Goal: Task Accomplishment & Management: Manage account settings

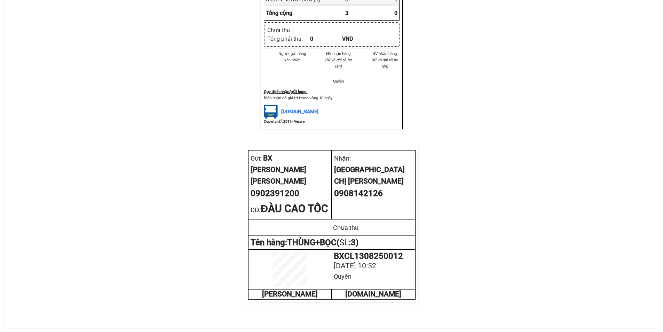
scroll to position [215, 0]
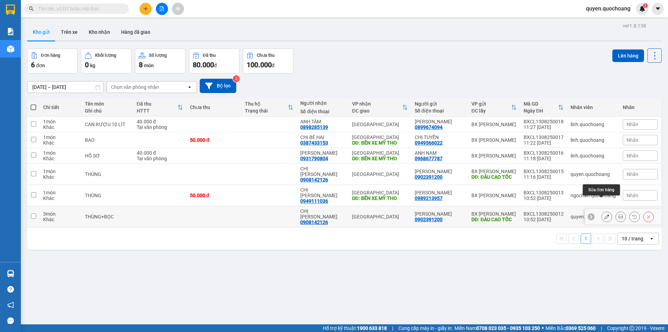
click at [605, 214] on icon at bounding box center [607, 216] width 5 height 5
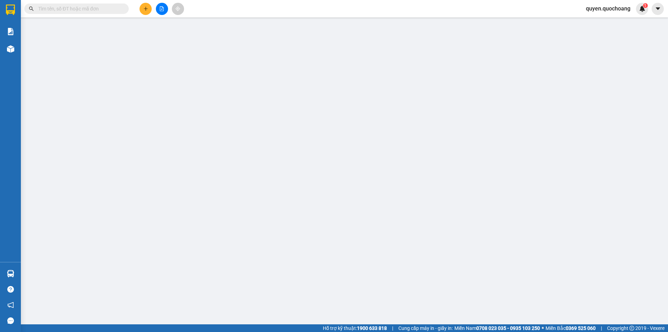
type input "0902391200"
type input "[PERSON_NAME]"
type input "ĐÀU CAO TỐC"
type input "0908142126"
type input "CHỊ [PERSON_NAME]"
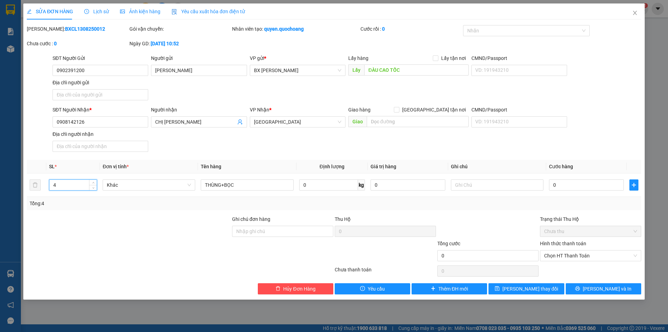
type input "4"
click at [538, 289] on span "[PERSON_NAME] thay đổi" at bounding box center [531, 289] width 56 height 8
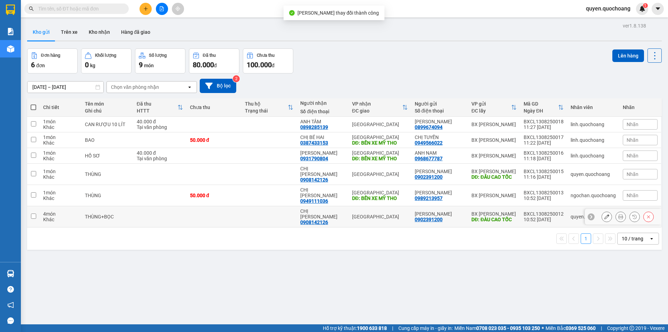
click at [548, 217] on div "10:52 [DATE]" at bounding box center [544, 220] width 40 height 6
checkbox input "true"
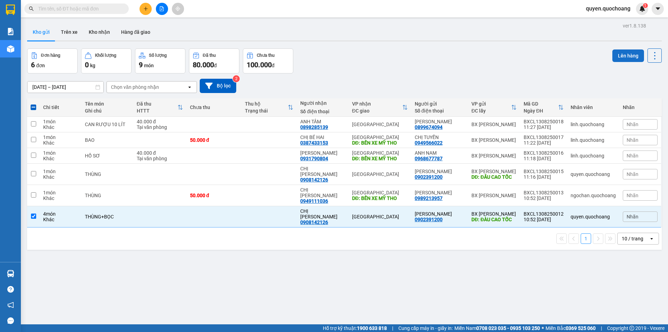
click at [613, 56] on button "Lên hàng" at bounding box center [629, 55] width 32 height 13
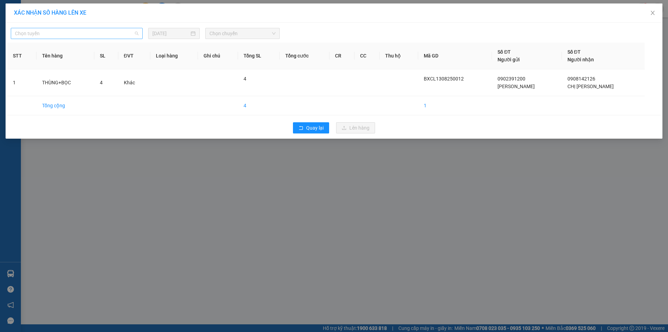
click at [126, 36] on span "Chọn tuyến" at bounding box center [77, 33] width 124 height 10
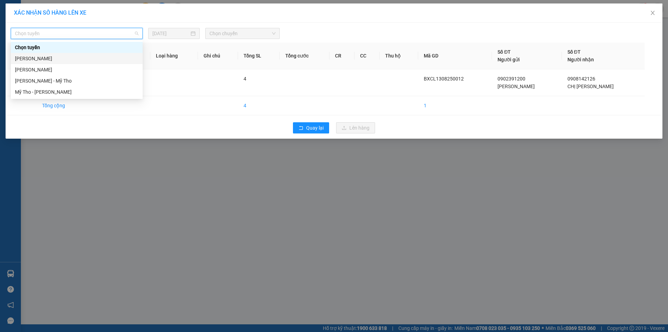
click at [104, 59] on div "[PERSON_NAME]" at bounding box center [77, 59] width 124 height 8
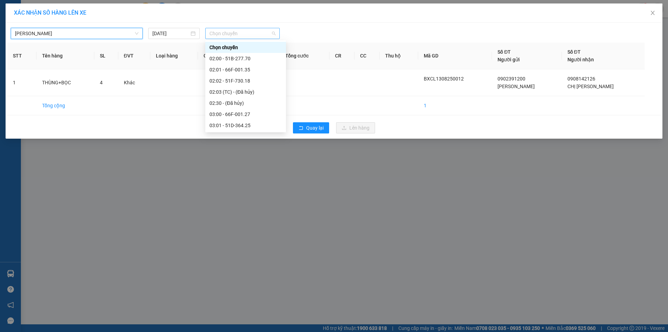
click at [218, 29] on span "Chọn chuyến" at bounding box center [243, 33] width 66 height 10
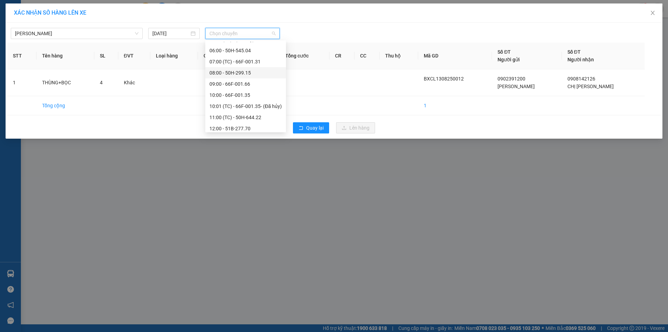
scroll to position [209, 0]
click at [245, 83] on div "11:00 (TC) - 50H-644.22" at bounding box center [246, 84] width 72 height 8
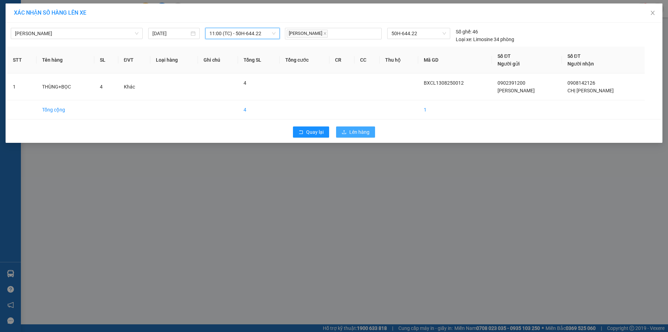
drag, startPoint x: 376, startPoint y: 127, endPoint x: 366, endPoint y: 131, distance: 10.4
click at [374, 129] on div "Quay lại Lên hàng" at bounding box center [334, 132] width 654 height 18
click at [366, 131] on span "Lên hàng" at bounding box center [360, 132] width 20 height 8
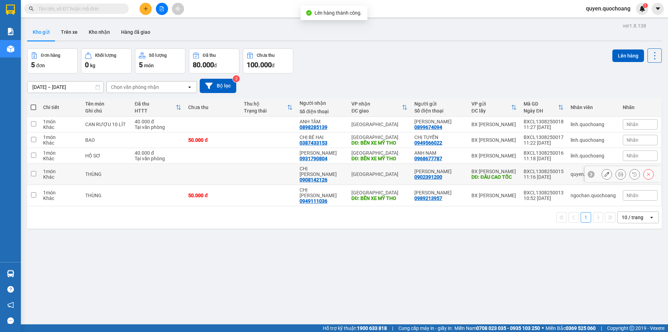
click at [644, 169] on div at bounding box center [649, 174] width 10 height 10
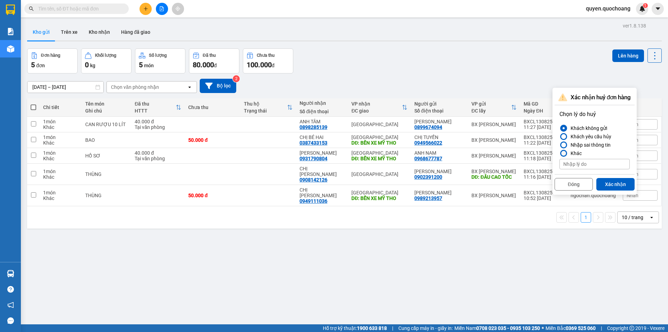
click at [565, 152] on div at bounding box center [564, 153] width 5 height 5
click at [560, 153] on input "Khác" at bounding box center [560, 153] width 0 height 0
click at [570, 163] on input at bounding box center [595, 164] width 70 height 10
click at [594, 165] on input "GỬI CHUNG 1H" at bounding box center [595, 164] width 70 height 10
type input "GỬI CHUNG 11H"
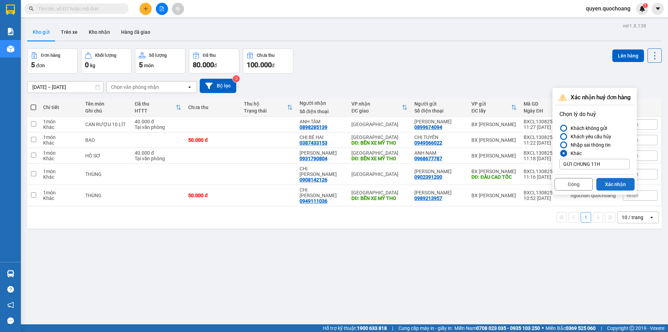
click at [605, 182] on button "Xác nhận" at bounding box center [616, 184] width 38 height 13
